Goal: Contribute content: Contribute content

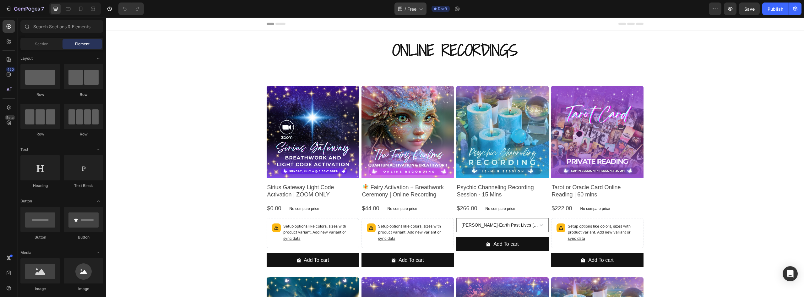
click at [421, 12] on div "/ Free" at bounding box center [411, 9] width 32 height 13
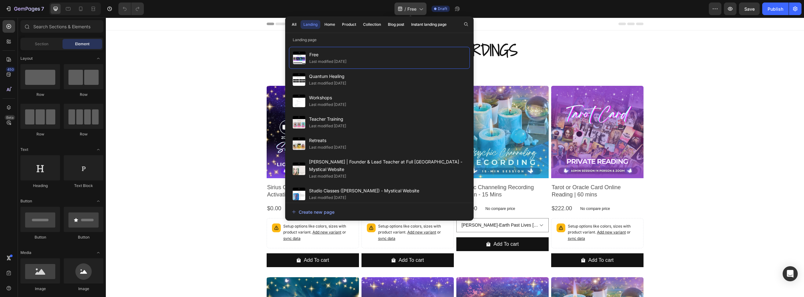
click at [421, 9] on icon at bounding box center [420, 9] width 3 height 2
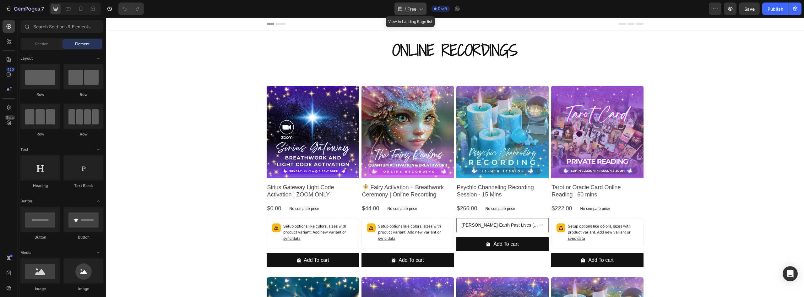
click at [421, 9] on icon at bounding box center [420, 9] width 3 height 2
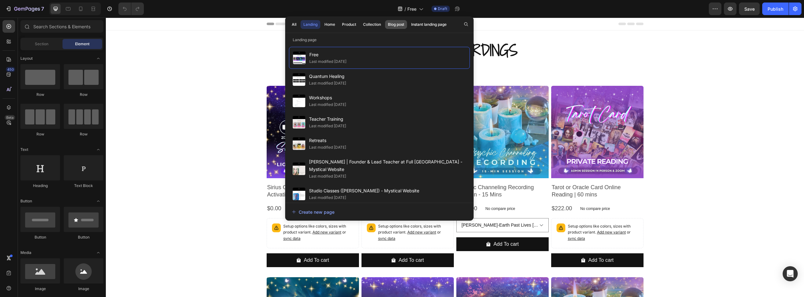
click at [398, 24] on div "Blog post" at bounding box center [396, 25] width 16 height 6
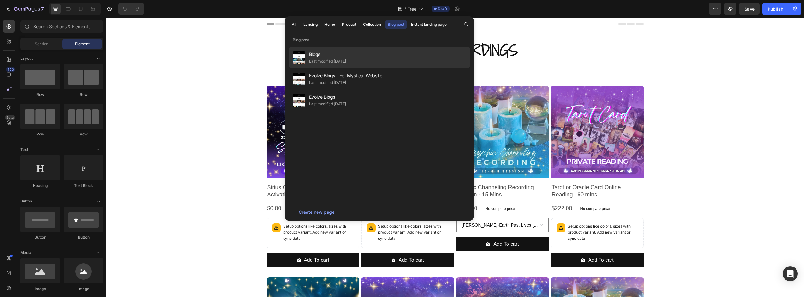
click at [344, 54] on span "Blogs" at bounding box center [327, 55] width 37 height 8
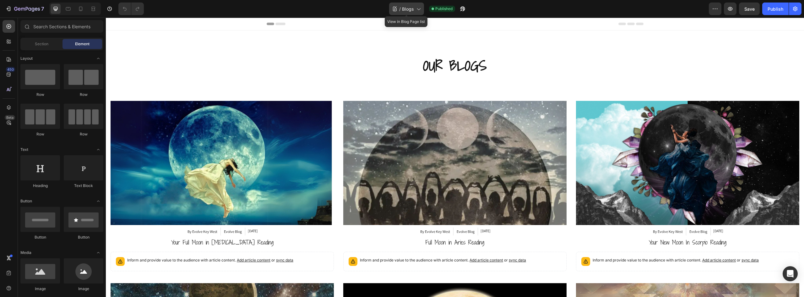
click at [419, 8] on icon at bounding box center [418, 9] width 6 height 6
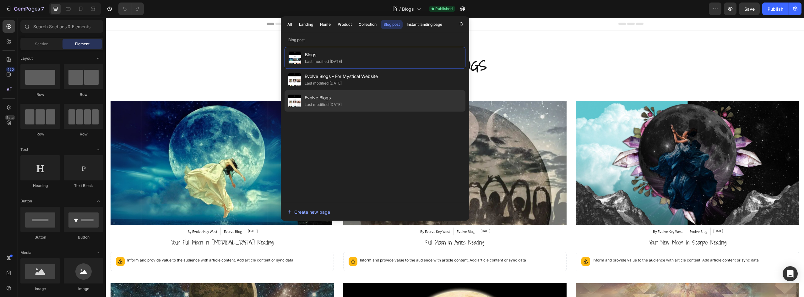
click at [342, 98] on span "Evolve Blogs" at bounding box center [323, 98] width 37 height 8
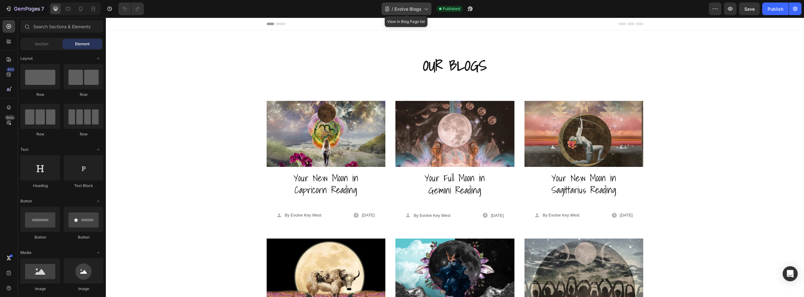
click at [413, 9] on span "Evolve Blogs" at bounding box center [408, 9] width 27 height 7
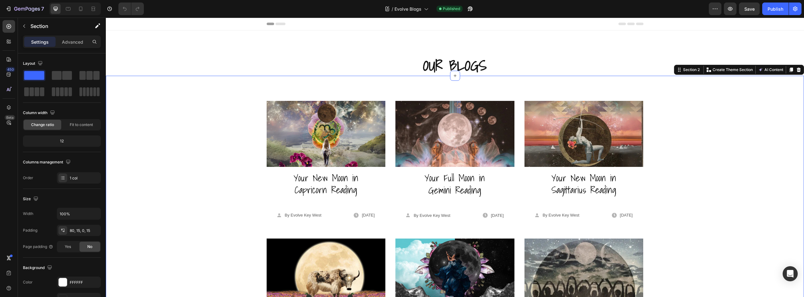
click at [224, 89] on div "Image Your New Moon in Capricorn Reading Button Icon By Evolve Key West Text bl…" at bounding box center [455, 226] width 699 height 301
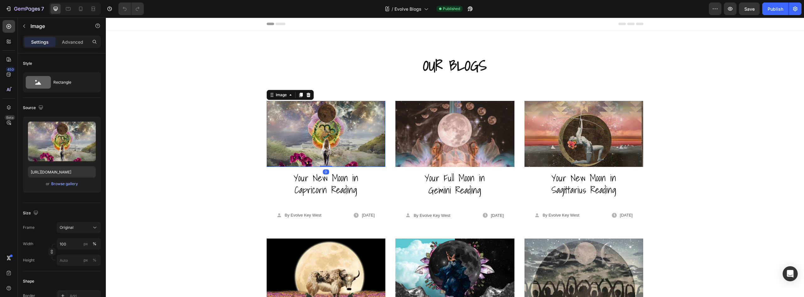
click at [278, 134] on img at bounding box center [326, 134] width 119 height 66
click at [57, 174] on input "https://cdn.shopify.com/s/files/1/0576/5290/3987/files/gempages_548043152326394…" at bounding box center [62, 171] width 68 height 11
click at [74, 40] on p "Advanced" at bounding box center [72, 42] width 21 height 7
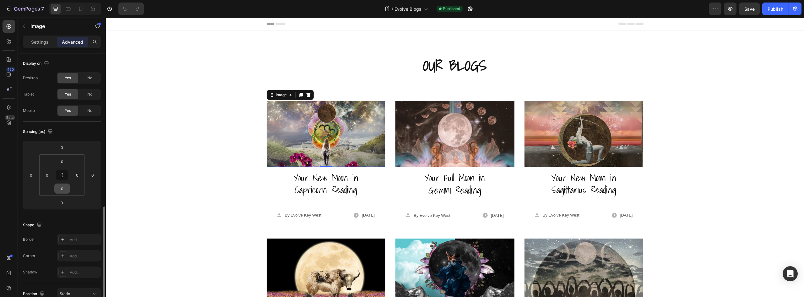
scroll to position [157, 0]
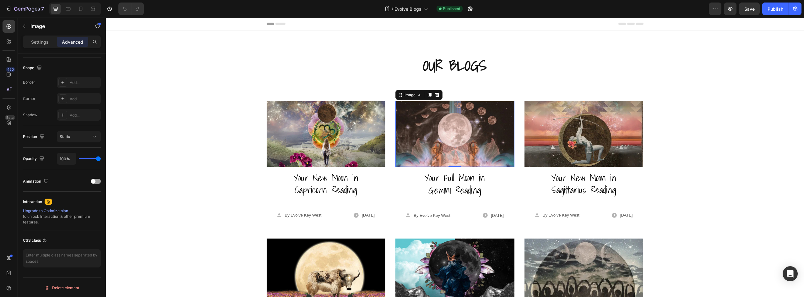
click at [482, 128] on img at bounding box center [455, 134] width 119 height 66
click at [719, 9] on icon "button" at bounding box center [715, 9] width 6 height 6
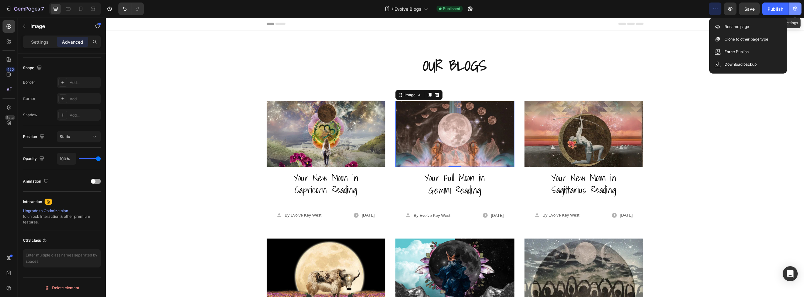
click at [797, 8] on icon "button" at bounding box center [795, 9] width 6 height 6
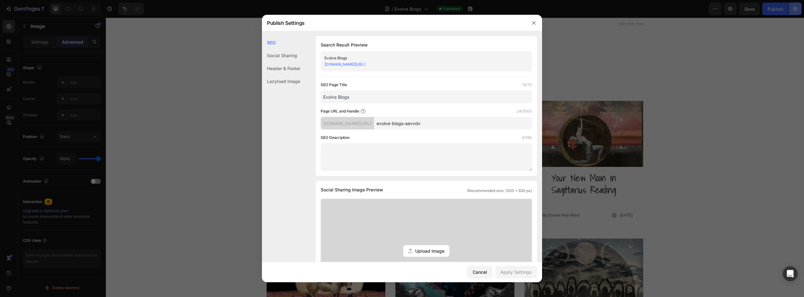
click at [797, 8] on div at bounding box center [402, 148] width 804 height 297
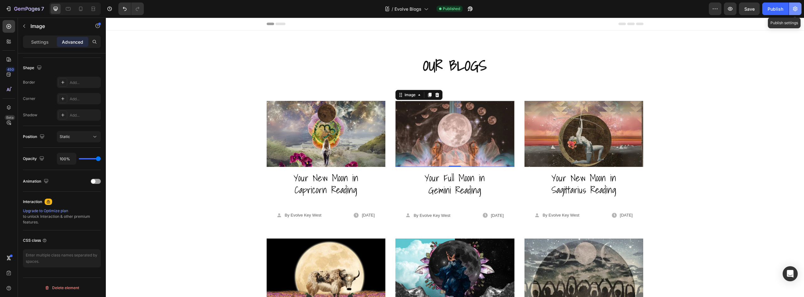
click at [797, 8] on icon "button" at bounding box center [795, 9] width 6 height 6
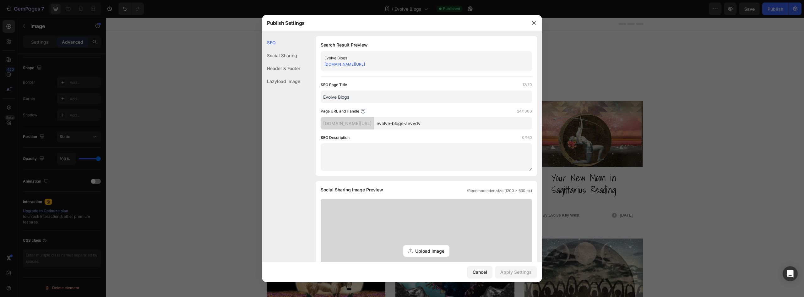
click at [345, 98] on input "Evolve Blogs" at bounding box center [426, 96] width 211 height 13
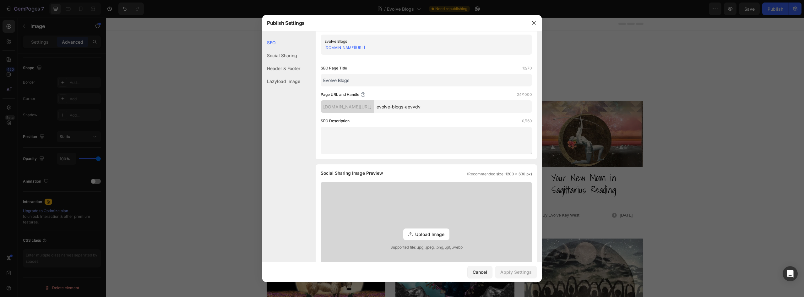
scroll to position [16, 0]
click at [535, 24] on icon "button" at bounding box center [534, 22] width 5 height 5
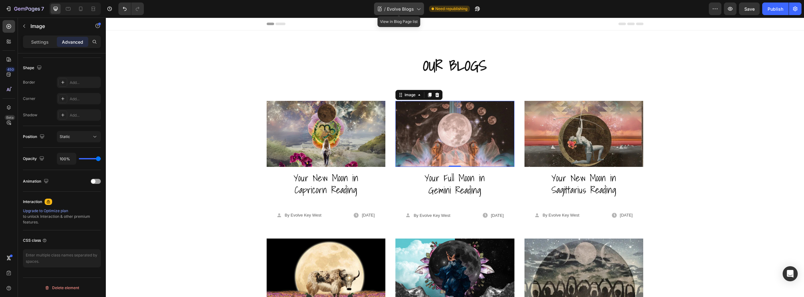
click at [420, 10] on icon at bounding box center [418, 9] width 6 height 6
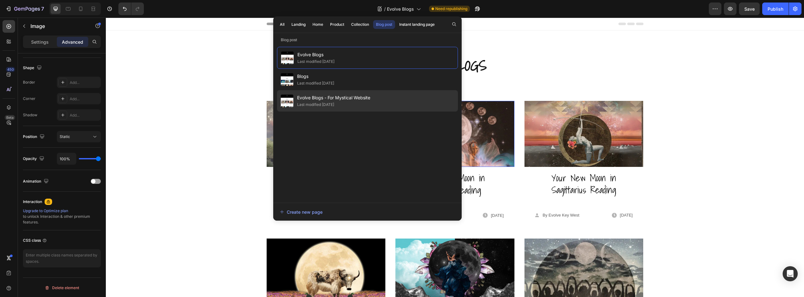
click at [310, 99] on span "Evolve Blogs - For Mystical Website" at bounding box center [333, 98] width 73 height 8
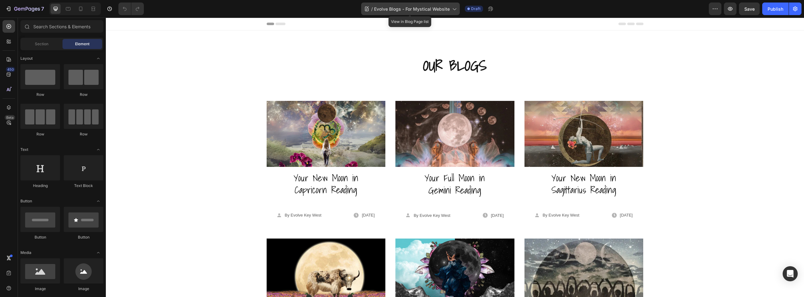
click at [447, 10] on span "Evolve Blogs - For Mystical Website" at bounding box center [412, 9] width 76 height 7
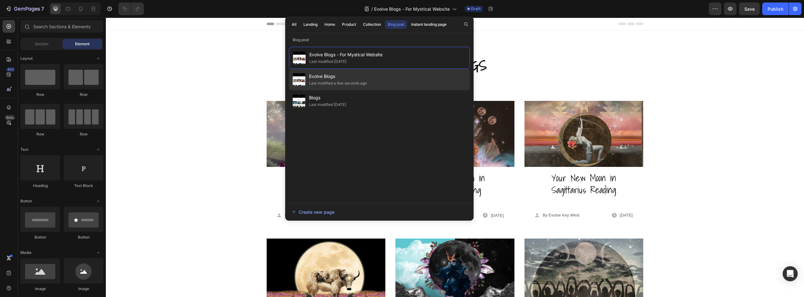
click at [381, 90] on div "Evolve Blogs Last modified a few seconds ago" at bounding box center [379, 100] width 181 height 21
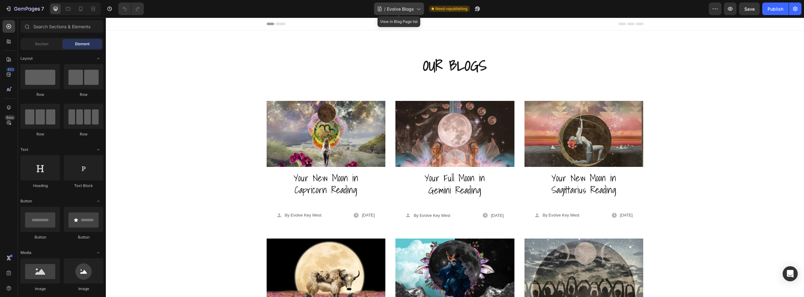
click at [404, 8] on span "Evolve Blogs" at bounding box center [400, 9] width 27 height 7
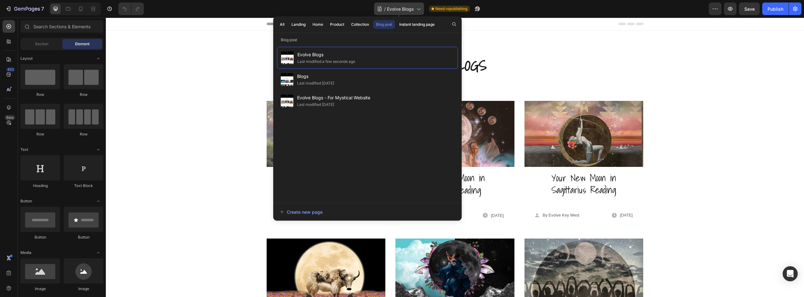
click at [404, 11] on span "Evolve Blogs" at bounding box center [400, 9] width 27 height 7
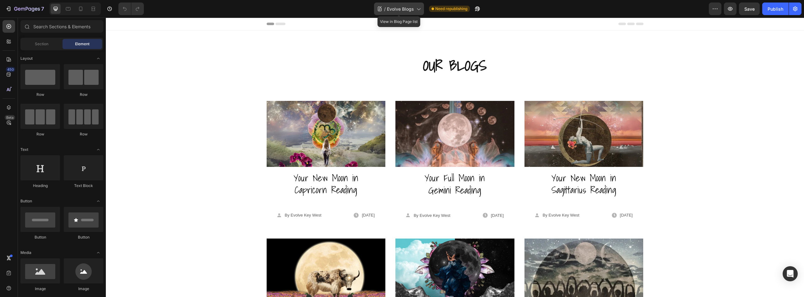
click at [404, 11] on span "Evolve Blogs" at bounding box center [400, 9] width 27 height 7
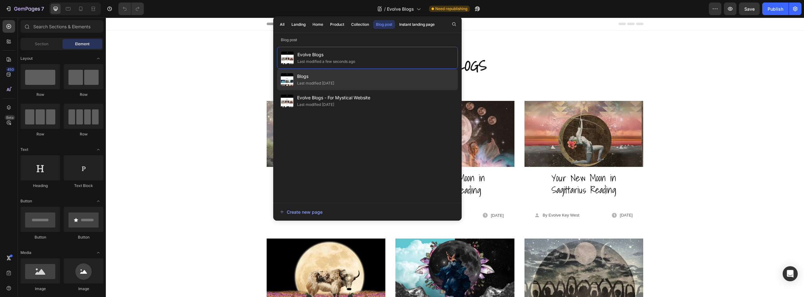
click at [337, 90] on div "Blogs Last modified 6 months ago" at bounding box center [367, 100] width 181 height 21
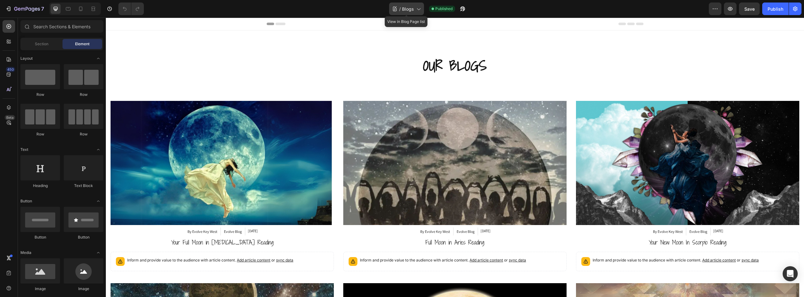
click at [418, 10] on icon at bounding box center [418, 9] width 6 height 6
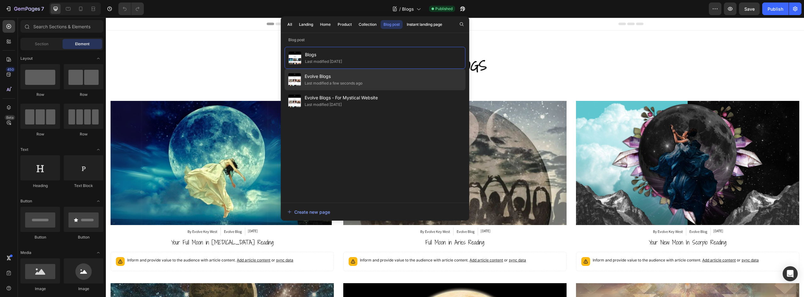
click at [362, 77] on span "Evolve Blogs" at bounding box center [334, 77] width 58 height 8
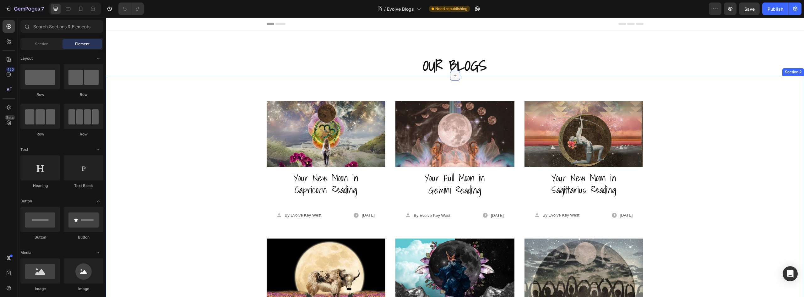
click at [453, 79] on div at bounding box center [455, 76] width 10 height 10
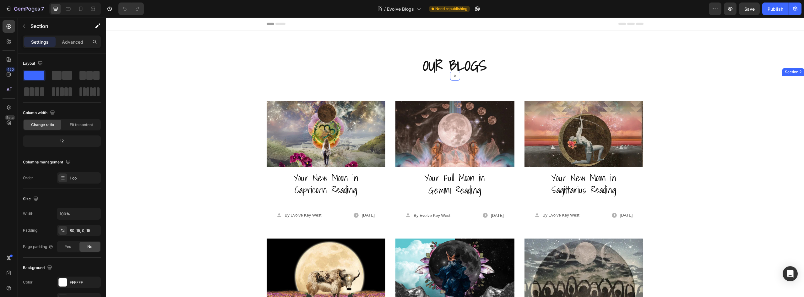
click at [779, 89] on div "Image Your New Moon in Capricorn Reading Button Icon By Evolve Key West Text bl…" at bounding box center [455, 226] width 699 height 301
click at [454, 76] on icon at bounding box center [455, 75] width 3 height 3
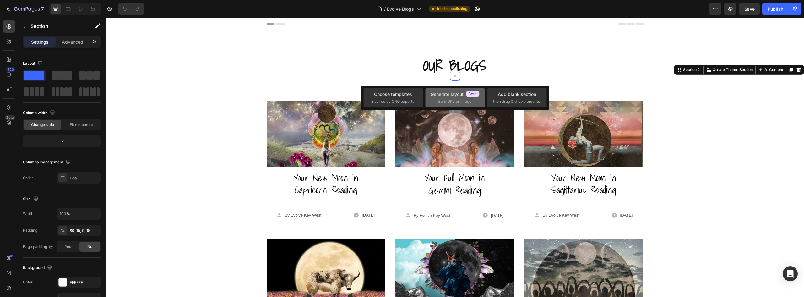
click at [451, 97] on div "Generate layout" at bounding box center [455, 94] width 49 height 7
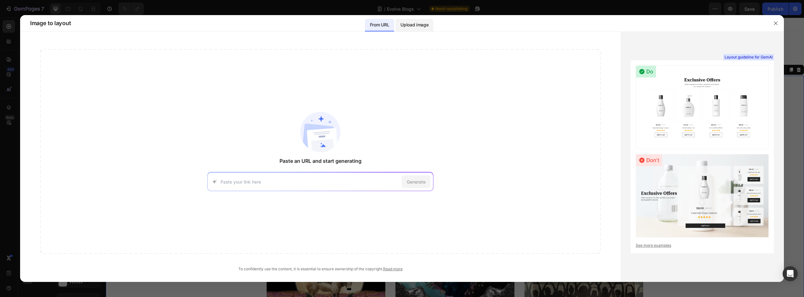
click at [408, 27] on p "Upload image" at bounding box center [415, 25] width 28 height 8
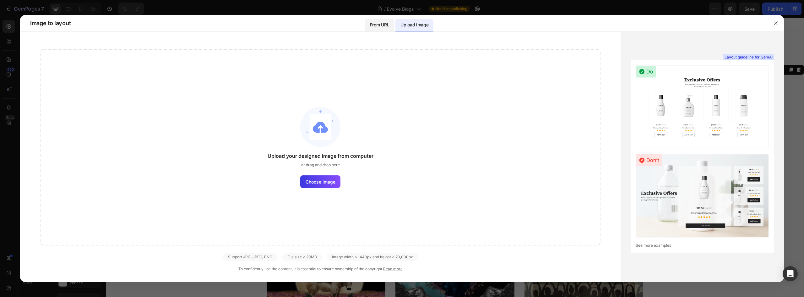
click at [382, 25] on p "From URL" at bounding box center [379, 25] width 19 height 8
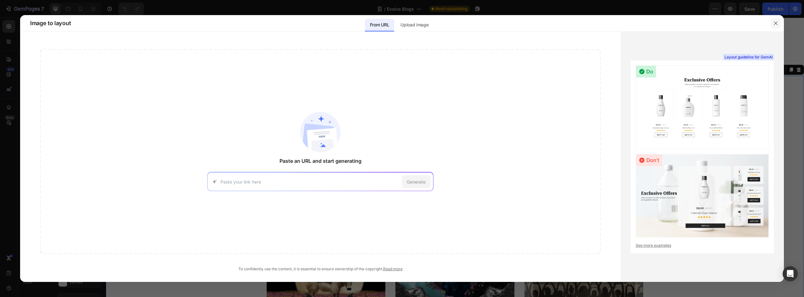
click at [775, 23] on icon "button" at bounding box center [776, 23] width 5 height 5
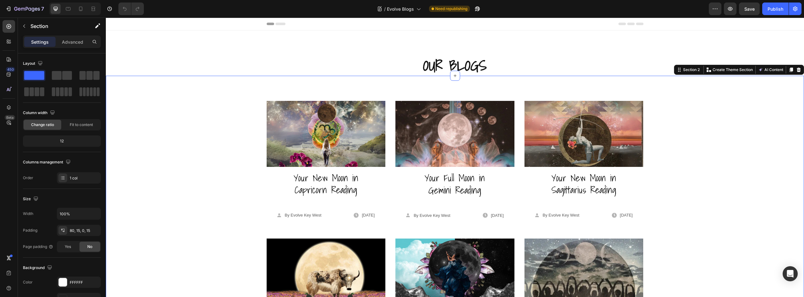
click at [63, 47] on div "Settings Advanced" at bounding box center [62, 42] width 78 height 13
click at [64, 42] on p "Advanced" at bounding box center [72, 42] width 21 height 7
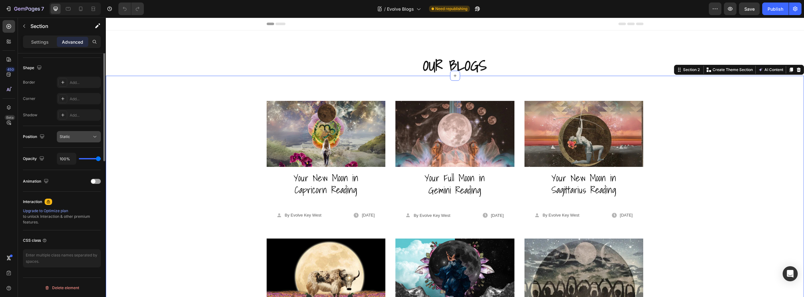
scroll to position [158, 0]
click at [36, 37] on div "Settings" at bounding box center [39, 42] width 31 height 10
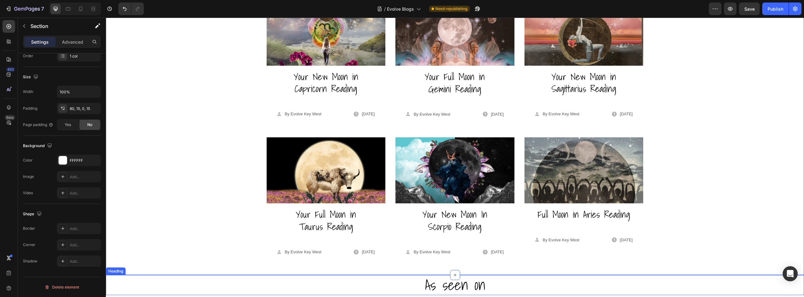
scroll to position [17, 0]
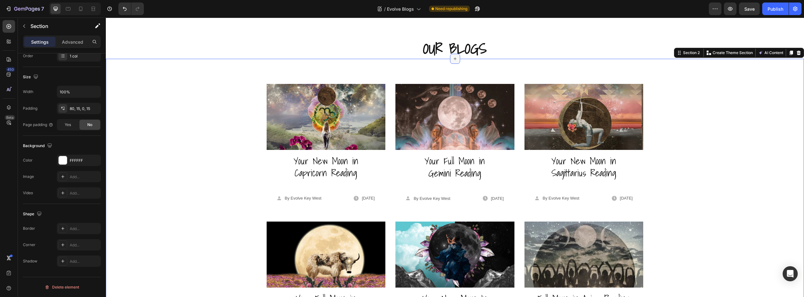
click at [453, 59] on icon at bounding box center [455, 58] width 5 height 5
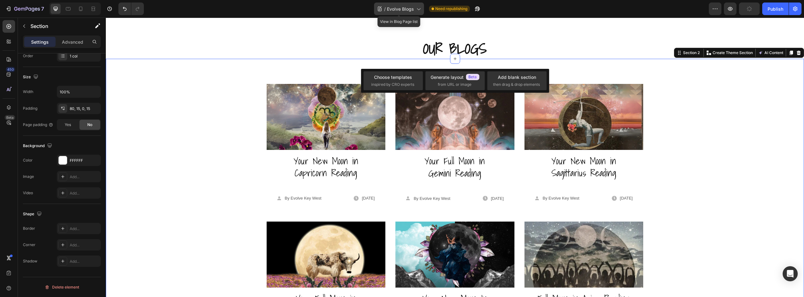
click at [422, 9] on div "/ Evolve Blogs" at bounding box center [399, 9] width 50 height 13
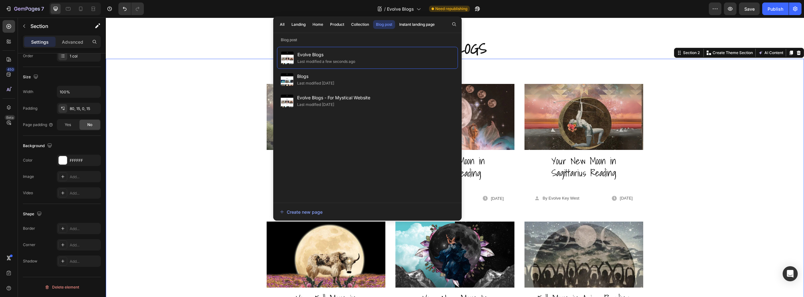
click at [149, 145] on div "Image Your New Moon in Capricorn Reading Button Icon By Evolve Key West Text bl…" at bounding box center [455, 222] width 689 height 276
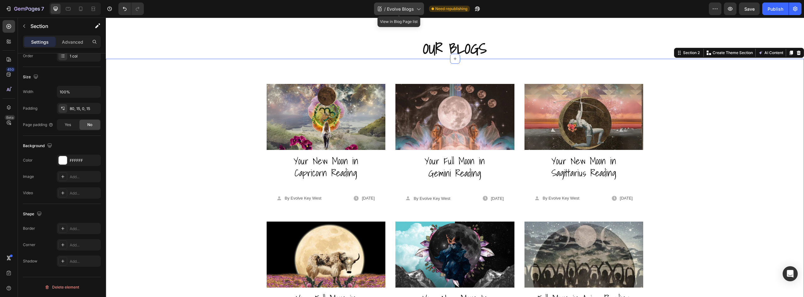
click at [406, 8] on span "Evolve Blogs" at bounding box center [400, 9] width 27 height 7
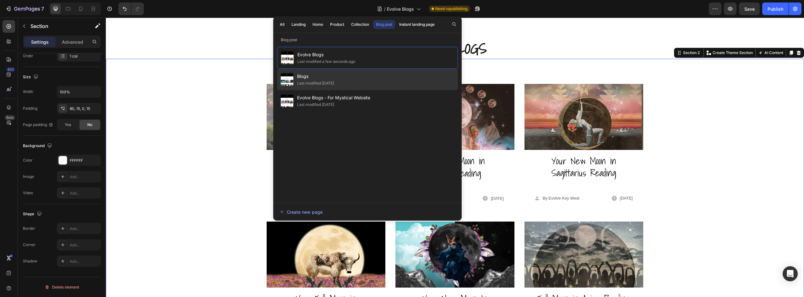
click at [368, 90] on div "Blogs Last modified 6 months ago" at bounding box center [367, 100] width 181 height 21
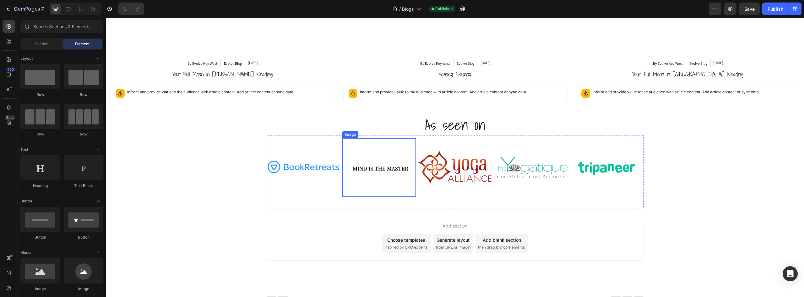
scroll to position [1287, 0]
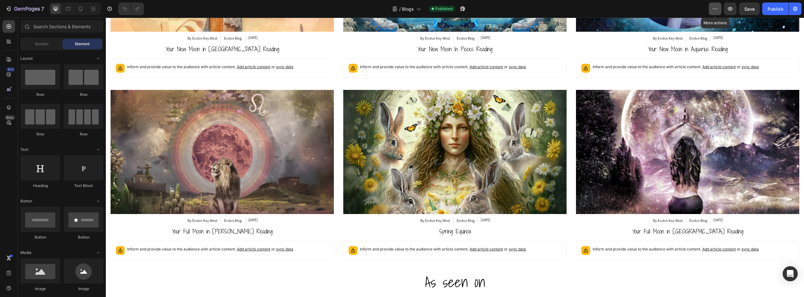
click at [715, 10] on icon "button" at bounding box center [715, 9] width 6 height 6
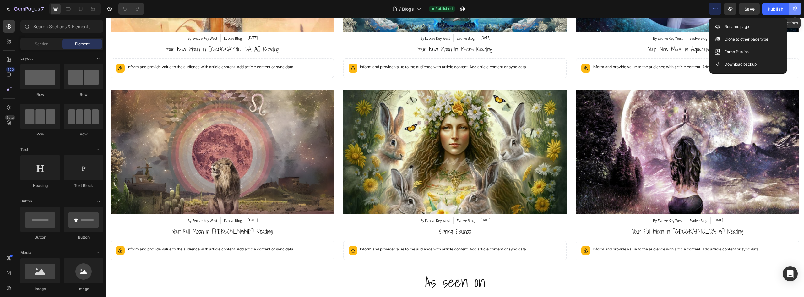
click at [793, 8] on icon "button" at bounding box center [795, 9] width 6 height 6
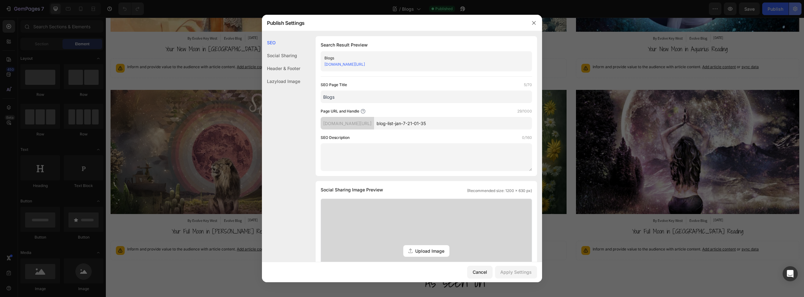
click at [793, 8] on div at bounding box center [402, 148] width 804 height 297
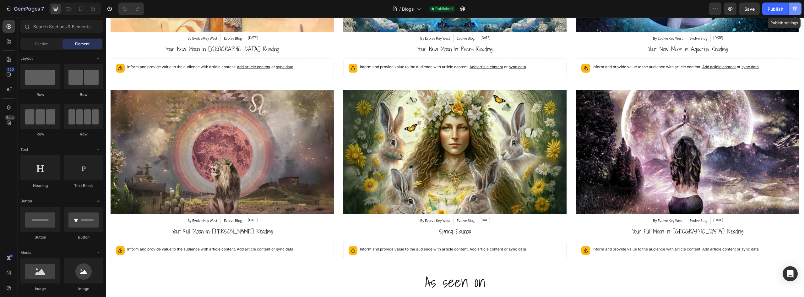
click at [793, 8] on icon "button" at bounding box center [795, 9] width 6 height 6
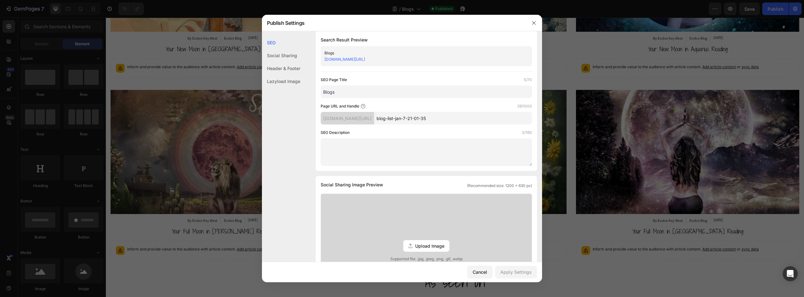
scroll to position [0, 0]
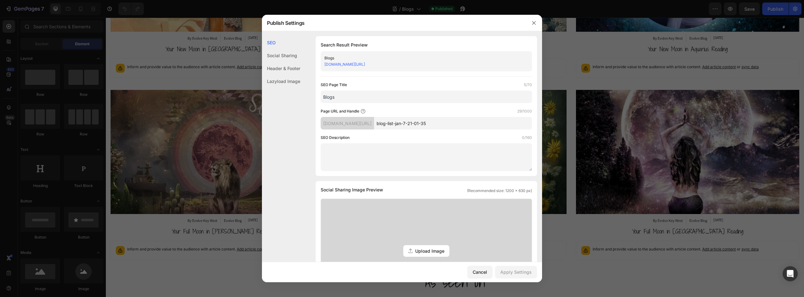
click at [286, 62] on div "Social Sharing" at bounding box center [281, 68] width 38 height 13
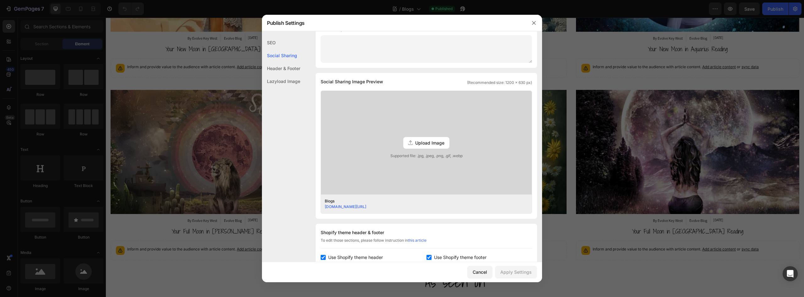
scroll to position [144, 0]
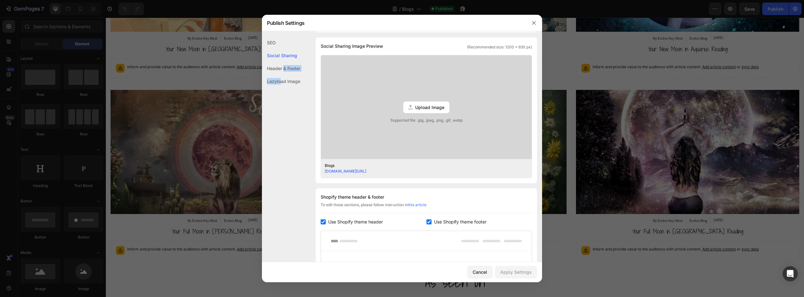
drag, startPoint x: 284, startPoint y: 68, endPoint x: 282, endPoint y: 81, distance: 13.4
click at [282, 81] on div "SEO Social Sharing Header & Footer Lazyload Image" at bounding box center [281, 169] width 38 height 267
click at [282, 75] on div "Header & Footer" at bounding box center [281, 81] width 38 height 13
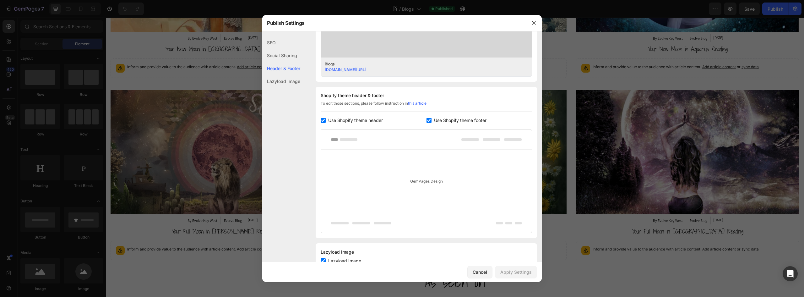
scroll to position [268, 0]
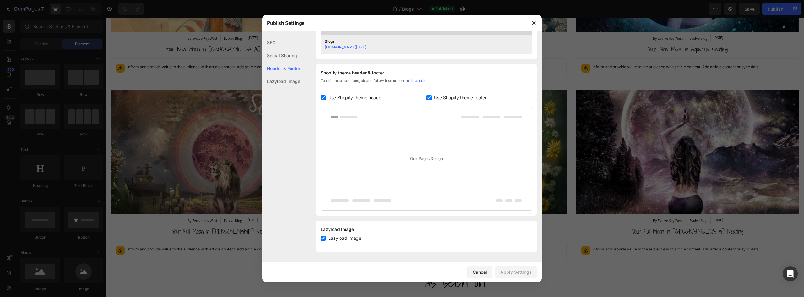
click at [284, 80] on div "Lazyload Image" at bounding box center [281, 81] width 38 height 13
click at [283, 79] on div "Lazyload Image" at bounding box center [281, 81] width 38 height 13
click at [537, 21] on button "button" at bounding box center [534, 23] width 10 height 10
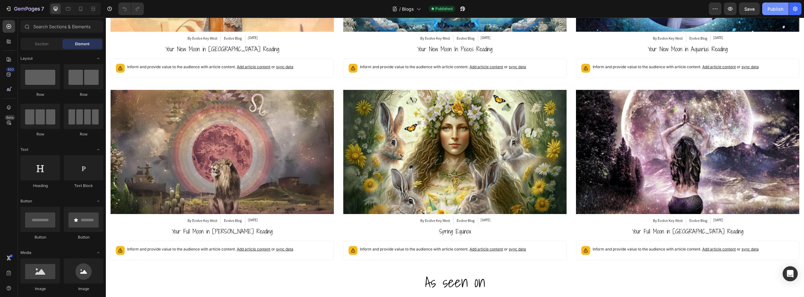
click at [776, 8] on div "Publish" at bounding box center [776, 9] width 16 height 7
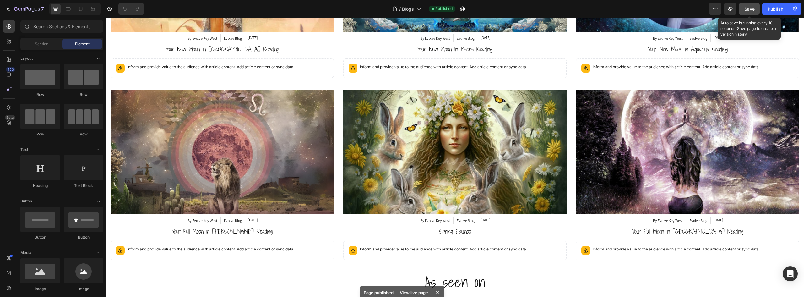
click at [750, 13] on button "Save" at bounding box center [749, 9] width 21 height 13
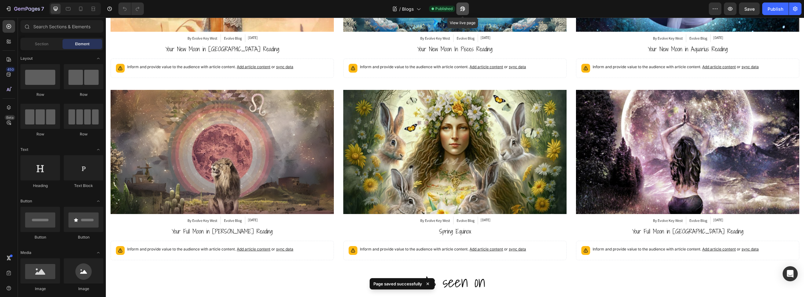
click at [459, 9] on button "button" at bounding box center [463, 9] width 13 height 13
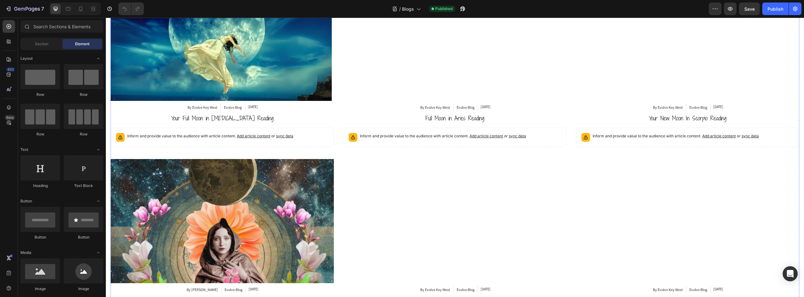
scroll to position [0, 0]
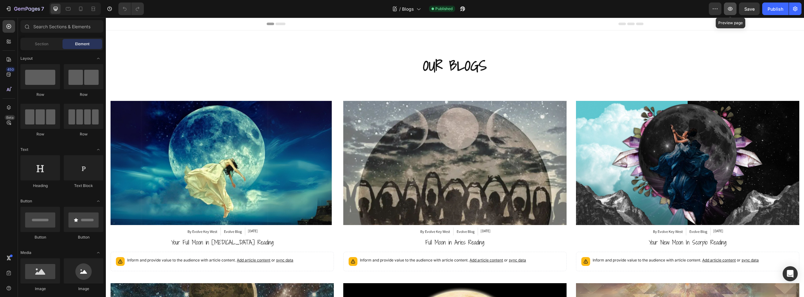
click at [727, 8] on button "button" at bounding box center [730, 9] width 13 height 13
click at [418, 9] on icon at bounding box center [418, 9] width 6 height 6
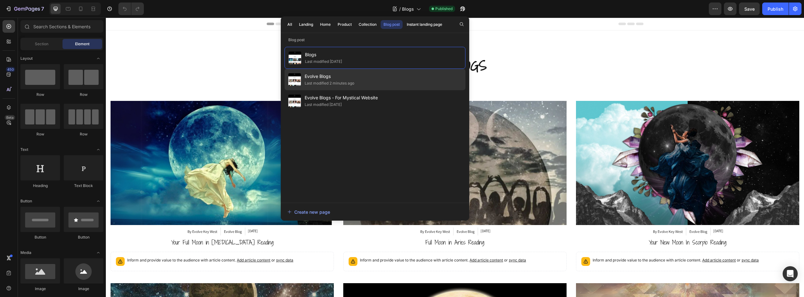
click at [354, 76] on span "Evolve Blogs" at bounding box center [330, 77] width 50 height 8
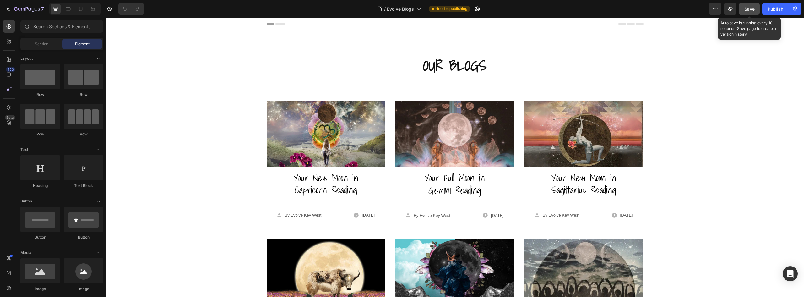
click at [749, 10] on span "Save" at bounding box center [750, 8] width 10 height 5
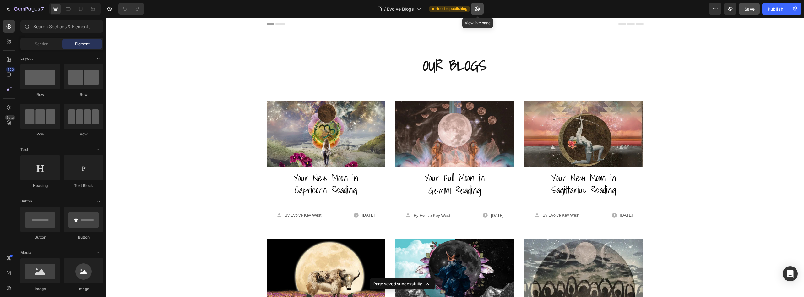
click at [476, 12] on button "button" at bounding box center [477, 9] width 13 height 13
click at [781, 6] on div "Publish" at bounding box center [776, 9] width 16 height 7
click at [469, 13] on button "button" at bounding box center [470, 9] width 13 height 13
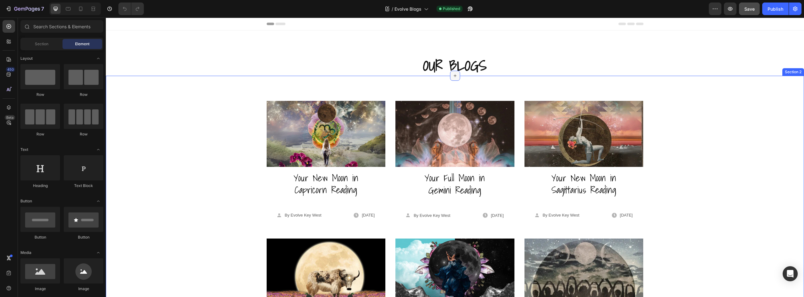
click at [455, 75] on icon at bounding box center [455, 75] width 5 height 5
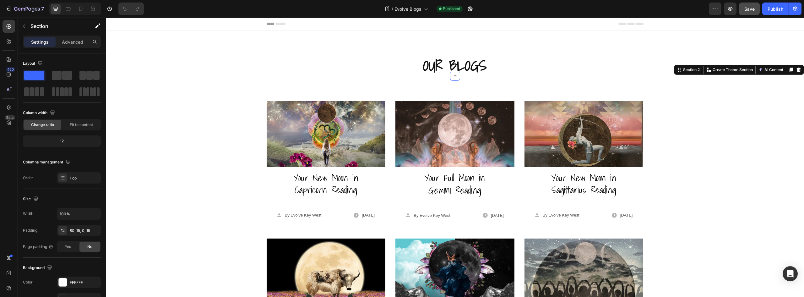
click at [591, 85] on div "Image Your New Moon in Capricorn Reading Button Icon By Evolve Key West Text bl…" at bounding box center [455, 226] width 699 height 301
click at [63, 137] on div "12" at bounding box center [61, 141] width 75 height 9
click at [77, 39] on p "Advanced" at bounding box center [72, 42] width 21 height 7
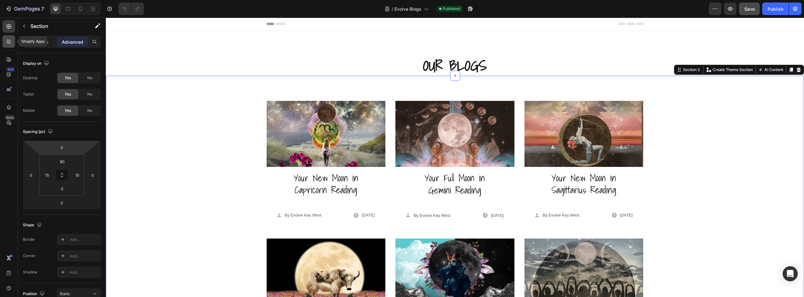
click at [4, 45] on div at bounding box center [9, 41] width 13 height 13
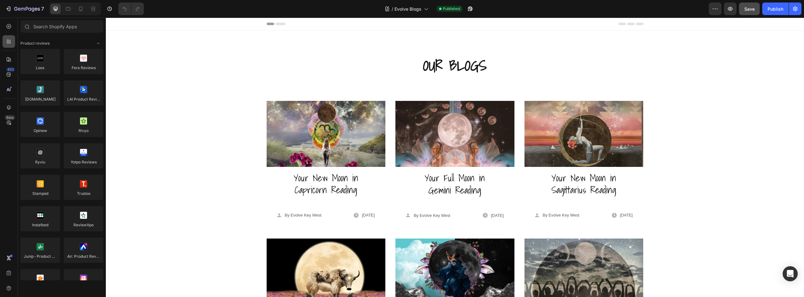
click at [4, 47] on div at bounding box center [9, 41] width 13 height 13
click at [6, 62] on icon at bounding box center [9, 59] width 6 height 6
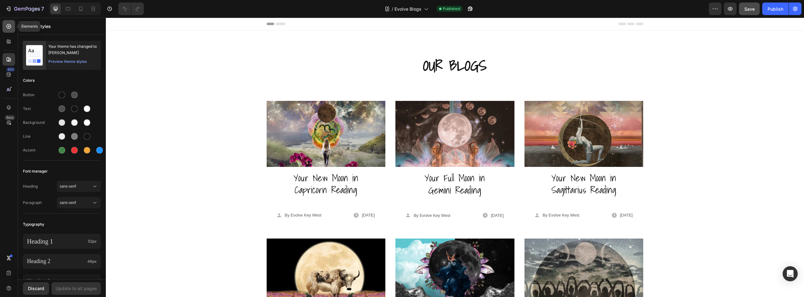
click at [9, 25] on icon at bounding box center [9, 26] width 5 height 5
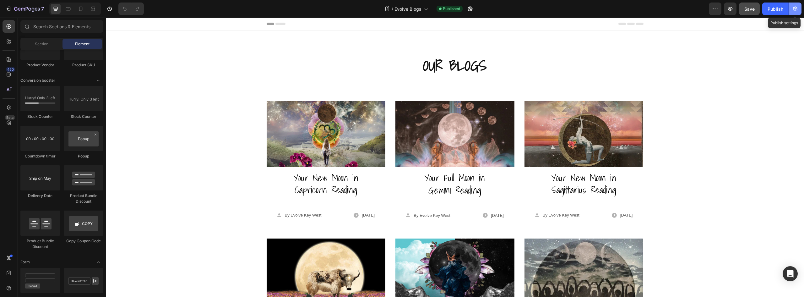
click at [794, 8] on icon "button" at bounding box center [795, 9] width 6 height 6
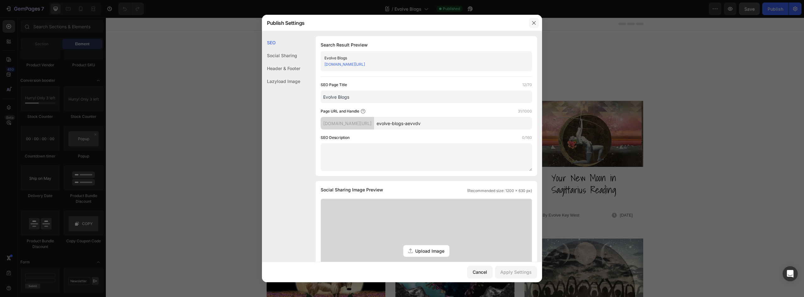
drag, startPoint x: 537, startPoint y: 21, endPoint x: 542, endPoint y: 12, distance: 11.0
click at [536, 21] on button "button" at bounding box center [534, 23] width 10 height 10
